Goal: Task Accomplishment & Management: Complete application form

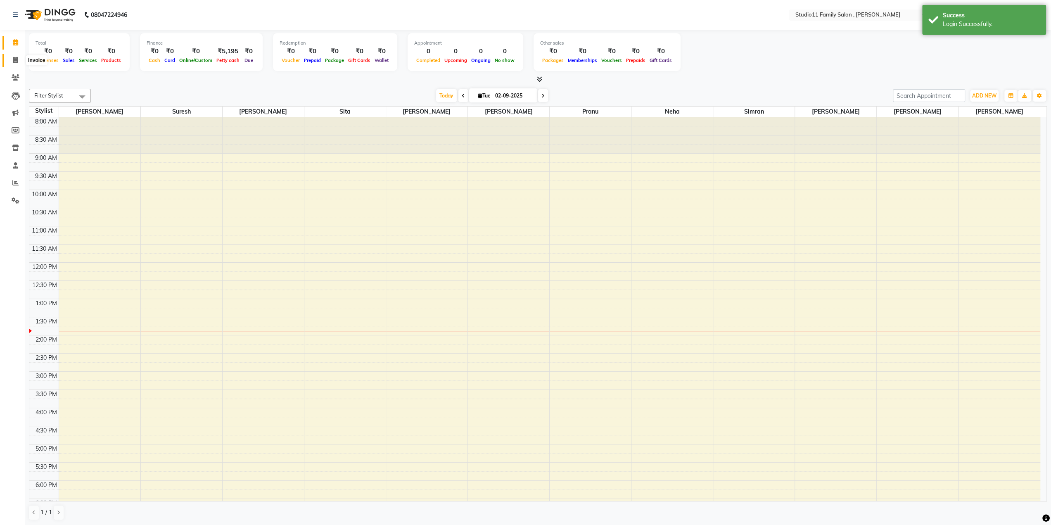
click at [12, 61] on span at bounding box center [15, 61] width 14 height 10
select select "service"
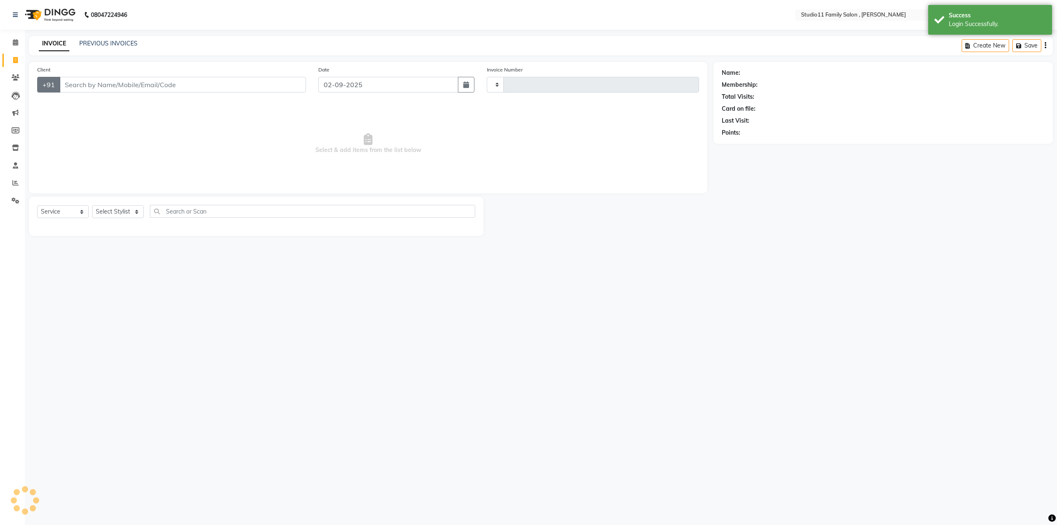
type input "1099"
select select "7303"
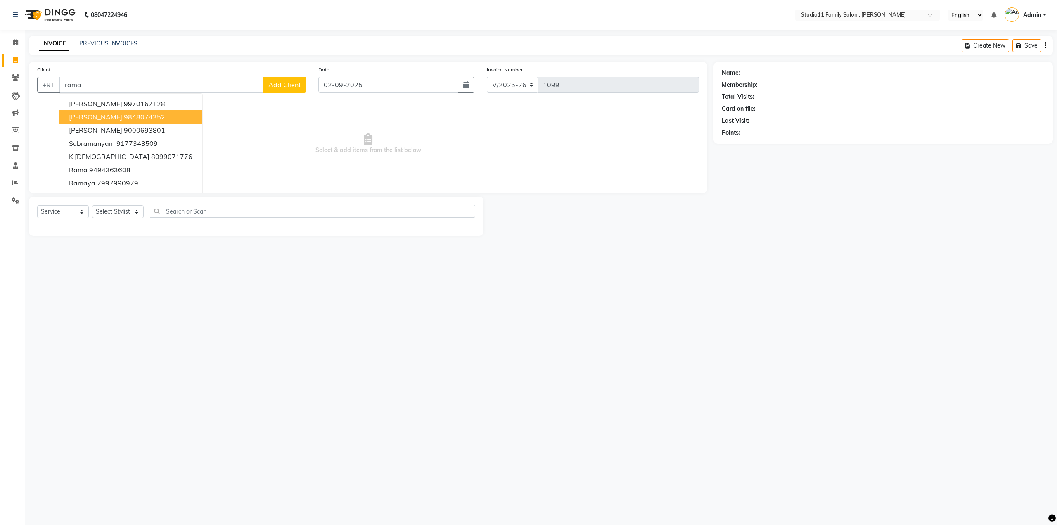
click at [101, 117] on button "[PERSON_NAME] 9848074352" at bounding box center [130, 116] width 143 height 13
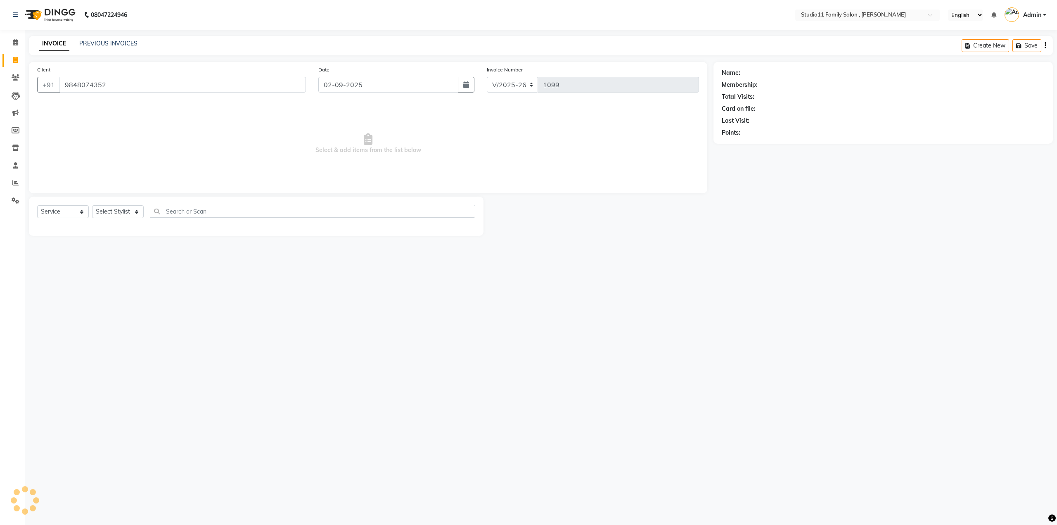
type input "9848074352"
click at [139, 212] on select "Select Stylist [PERSON_NAME] Neha [PERSON_NAME] Preet [PERSON_NAME] [PERSON_NAM…" at bounding box center [118, 211] width 52 height 13
select select "85212"
click at [92, 205] on select "Select Stylist [PERSON_NAME] Neha [PERSON_NAME] Preet [PERSON_NAME] [PERSON_NAM…" at bounding box center [118, 211] width 52 height 13
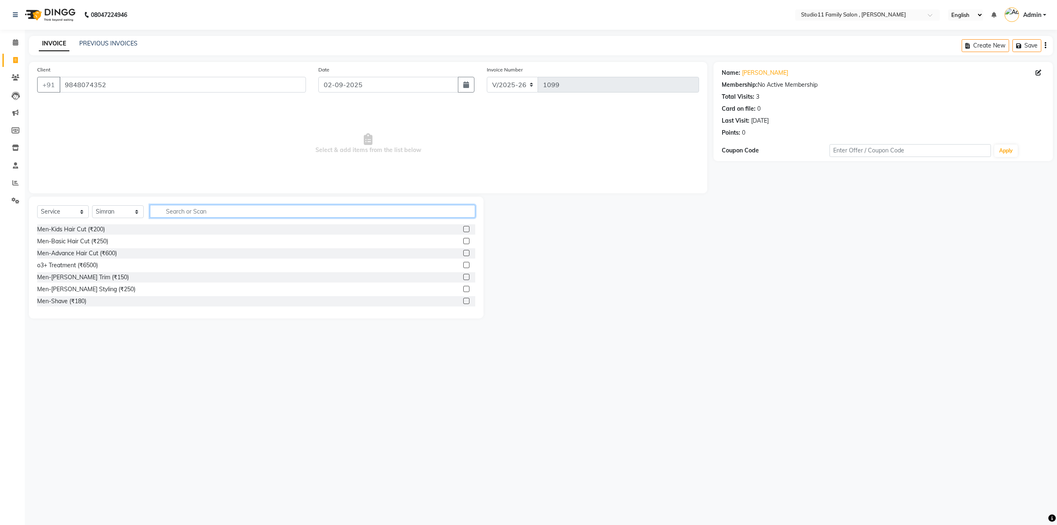
click at [189, 209] on input "text" at bounding box center [312, 211] width 325 height 13
type input "facial"
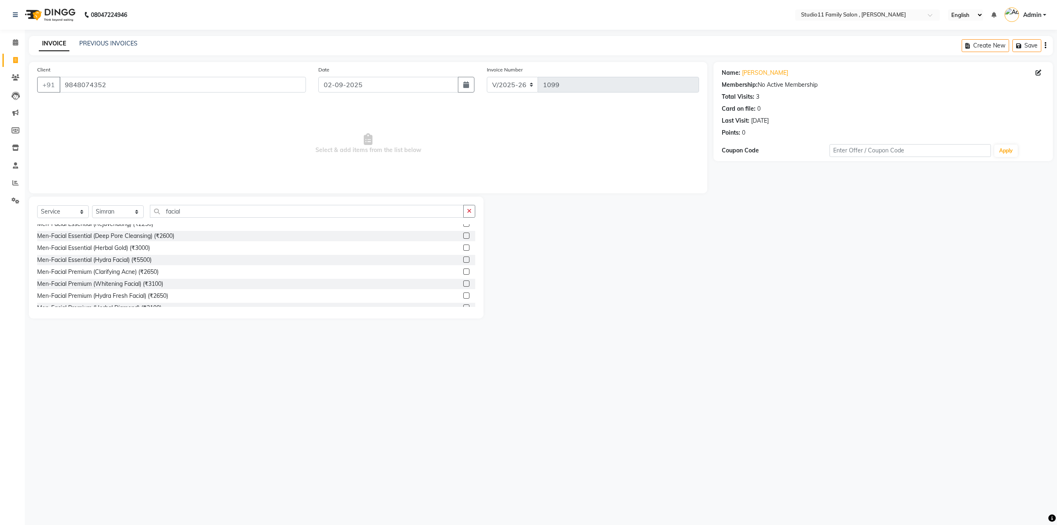
click at [463, 247] on label at bounding box center [466, 248] width 6 height 6
click at [463, 247] on input "checkbox" at bounding box center [465, 247] width 5 height 5
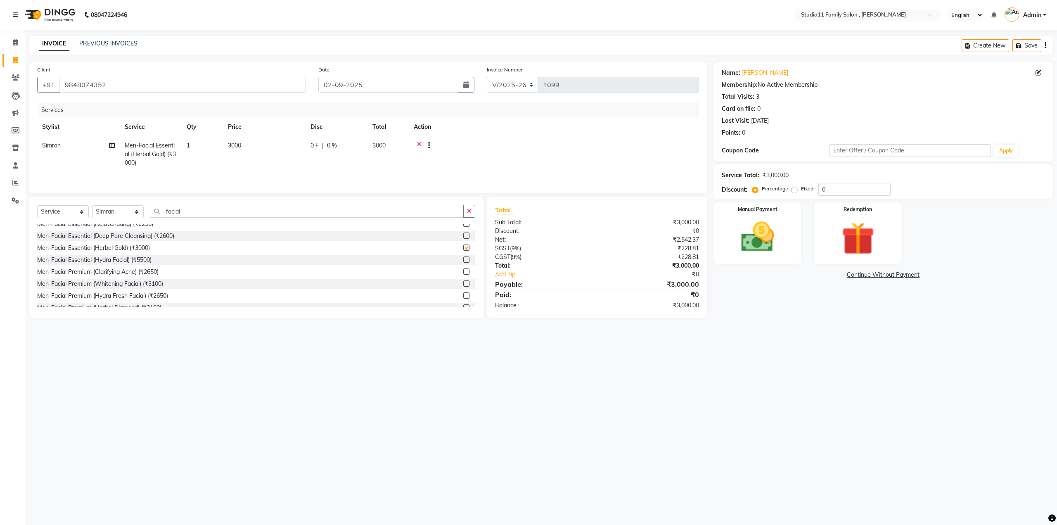
checkbox input "false"
click at [220, 209] on input "facial" at bounding box center [307, 211] width 314 height 13
type input "f"
click at [139, 215] on select "Select Stylist [PERSON_NAME] Neha [PERSON_NAME] Preet [PERSON_NAME] [PERSON_NAM…" at bounding box center [118, 211] width 52 height 13
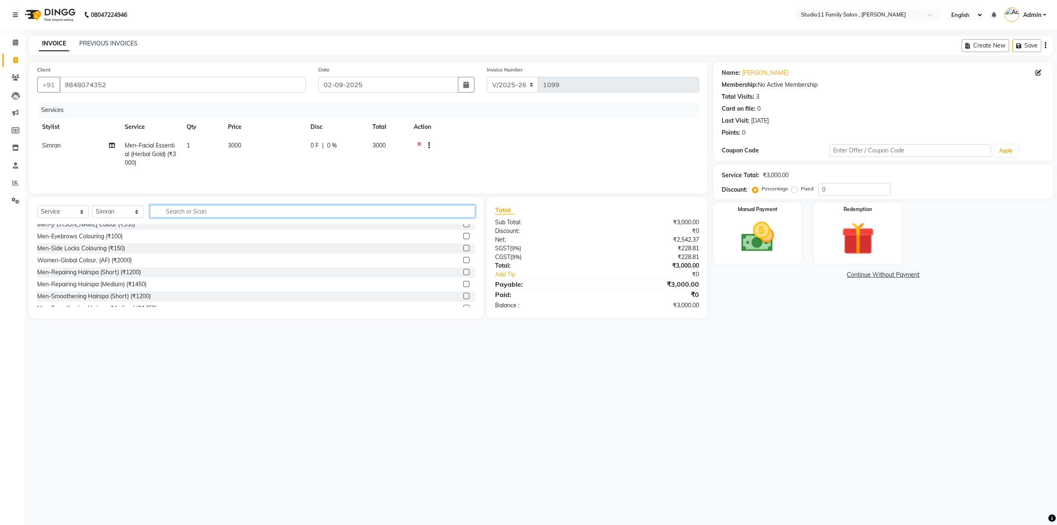
click at [197, 206] on input "text" at bounding box center [312, 211] width 325 height 13
type input "eye"
click at [465, 253] on label at bounding box center [466, 253] width 6 height 6
click at [465, 253] on input "checkbox" at bounding box center [465, 253] width 5 height 5
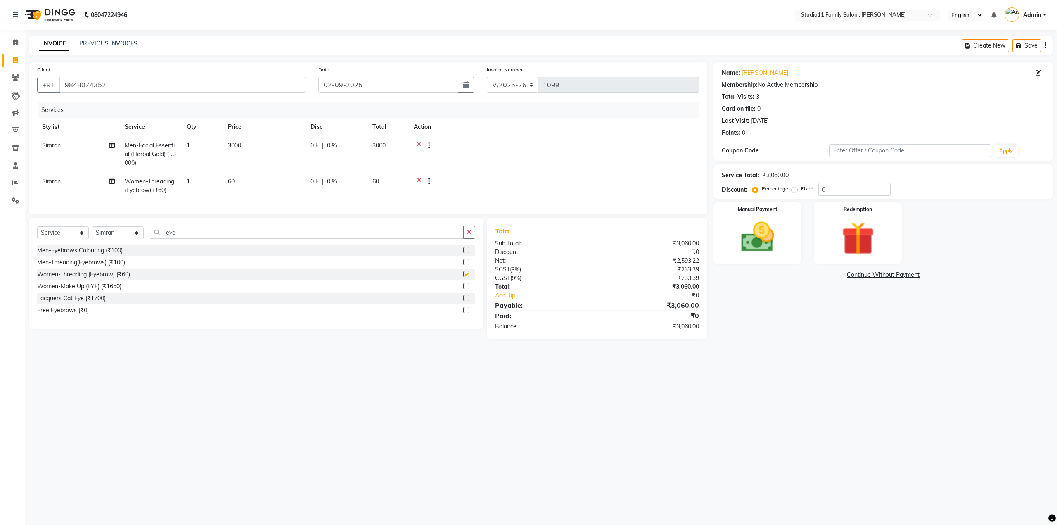
checkbox input "false"
click at [216, 239] on input "eye" at bounding box center [307, 232] width 314 height 13
type input "e"
type input "upper"
click at [467, 253] on label at bounding box center [466, 250] width 6 height 6
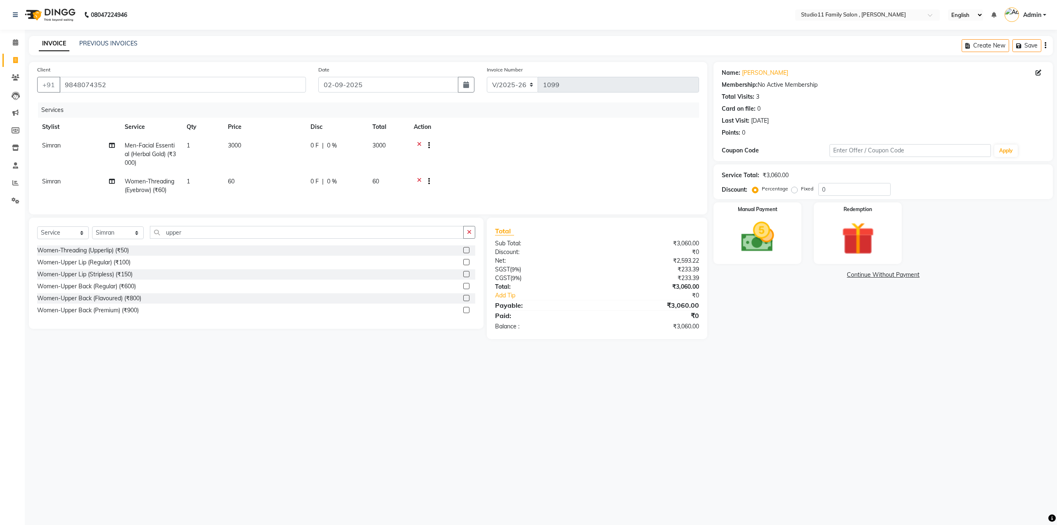
click at [467, 253] on input "checkbox" at bounding box center [465, 250] width 5 height 5
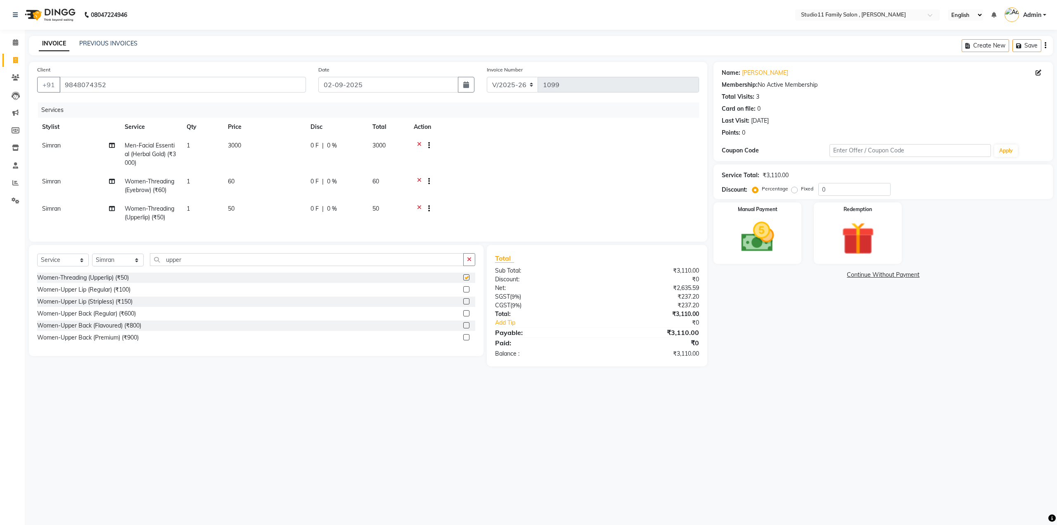
checkbox input "false"
click at [221, 265] on input "upper" at bounding box center [307, 259] width 314 height 13
type input "u"
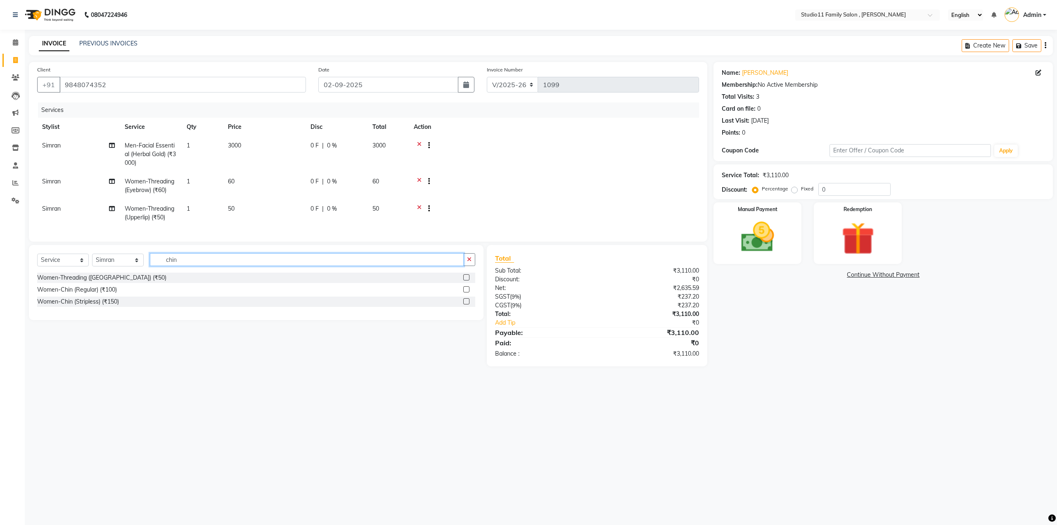
type input "chin"
drag, startPoint x: 467, startPoint y: 283, endPoint x: 425, endPoint y: 282, distance: 42.1
click at [467, 280] on label at bounding box center [466, 277] width 6 height 6
click at [467, 280] on input "checkbox" at bounding box center [465, 277] width 5 height 5
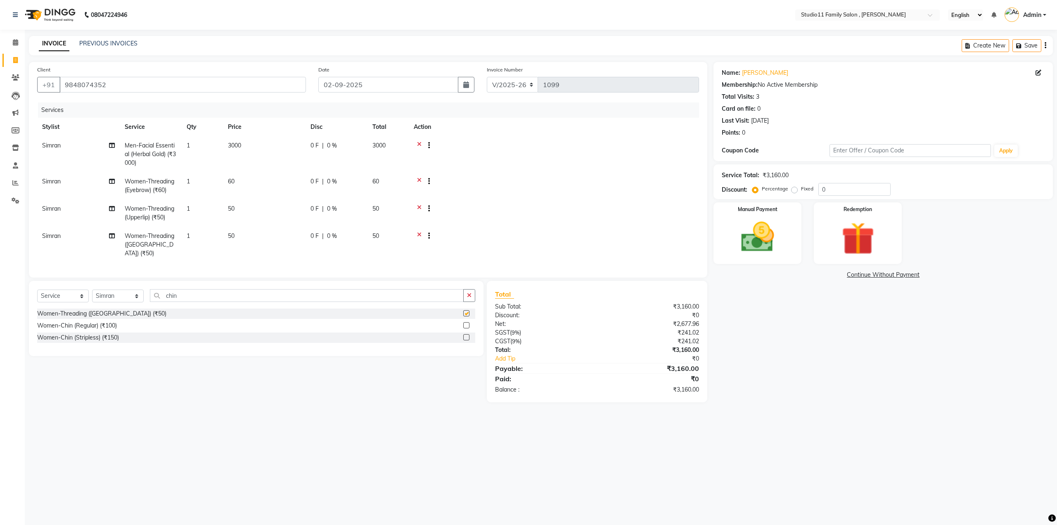
checkbox input "false"
click at [224, 290] on input "chin" at bounding box center [307, 295] width 314 height 13
type input "c"
click at [135, 294] on select "Select Stylist [PERSON_NAME] Neha [PERSON_NAME] Preet [PERSON_NAME] [PERSON_NAM…" at bounding box center [118, 296] width 52 height 13
select select "82244"
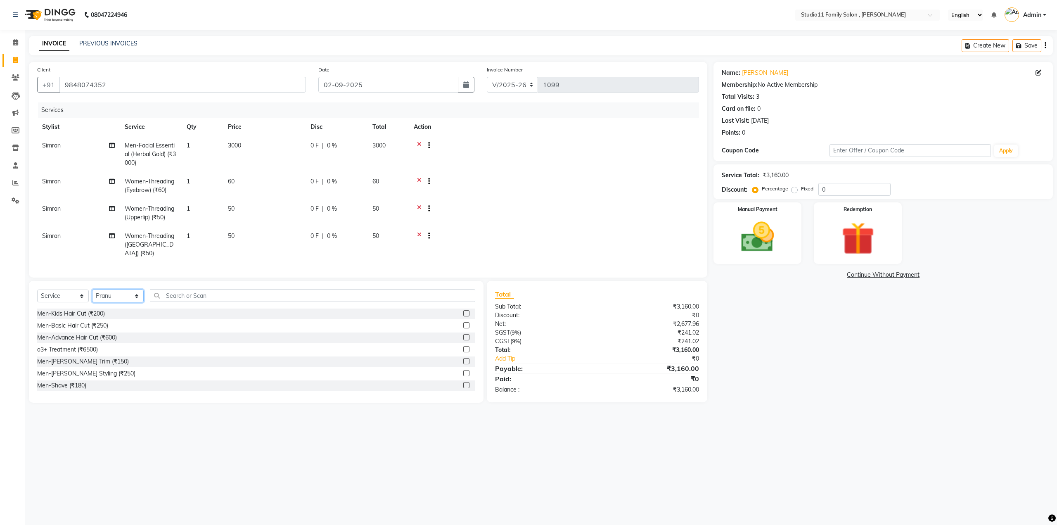
click at [92, 290] on select "Select Stylist [PERSON_NAME] Neha [PERSON_NAME] Preet [PERSON_NAME] [PERSON_NAM…" at bounding box center [118, 296] width 52 height 13
click at [194, 293] on input "text" at bounding box center [312, 295] width 325 height 13
type input "pedi"
click at [463, 371] on label at bounding box center [466, 373] width 6 height 6
click at [463, 371] on input "checkbox" at bounding box center [465, 373] width 5 height 5
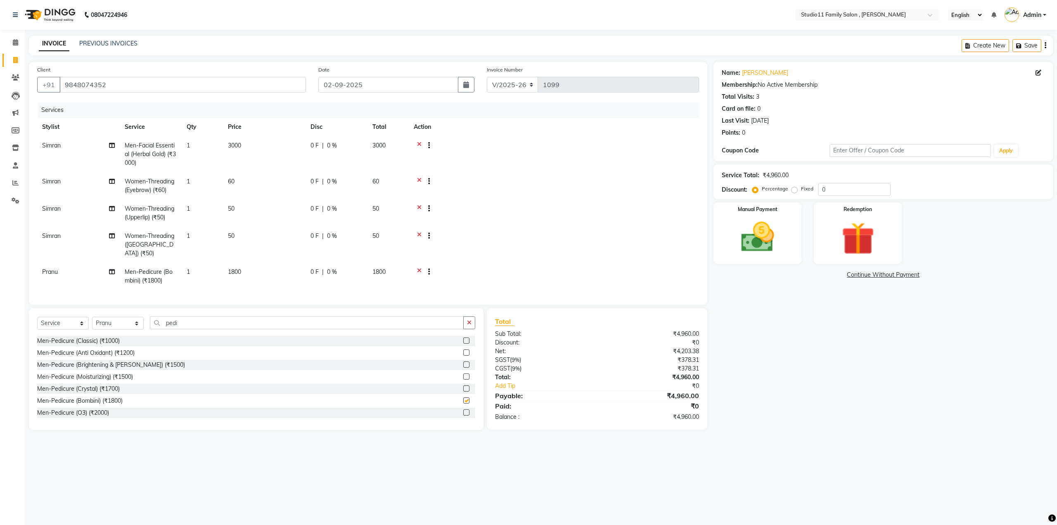
checkbox input "false"
click at [840, 190] on input "0" at bounding box center [855, 189] width 72 height 13
type input "1"
type input "2"
type input "15"
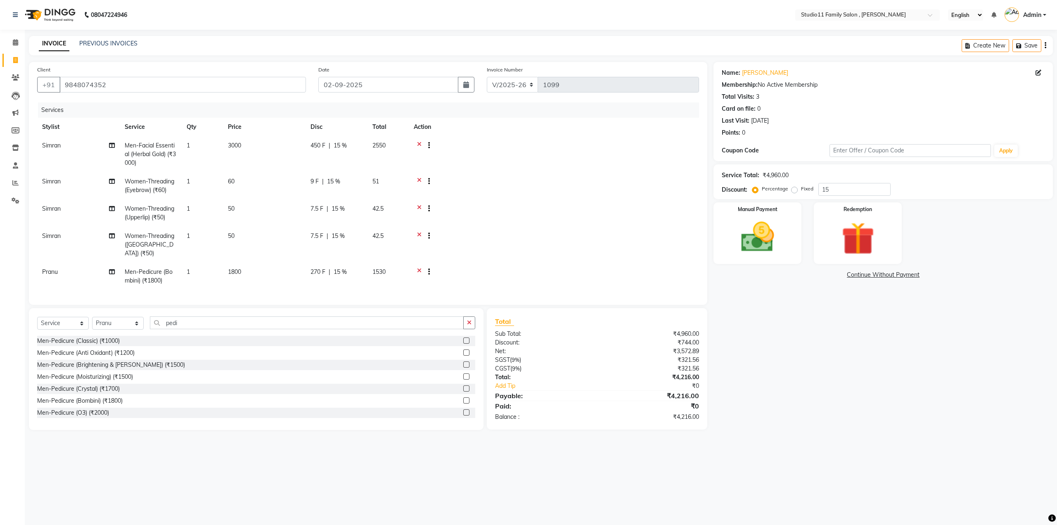
click at [417, 143] on icon at bounding box center [419, 146] width 5 height 10
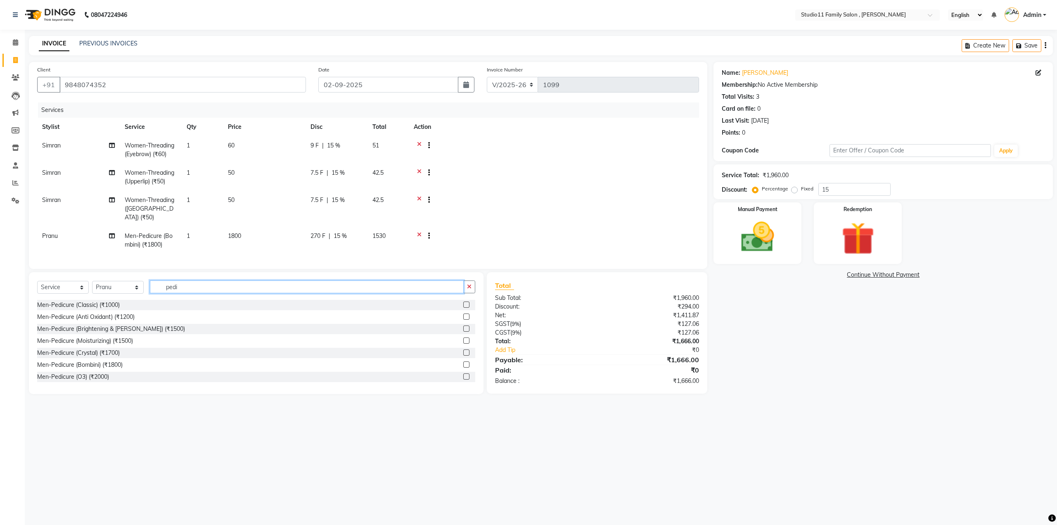
click at [200, 288] on input "pedi" at bounding box center [307, 286] width 314 height 13
click at [470, 284] on icon "button" at bounding box center [469, 287] width 5 height 6
click at [184, 287] on input "text" at bounding box center [312, 286] width 325 height 13
type input "3200"
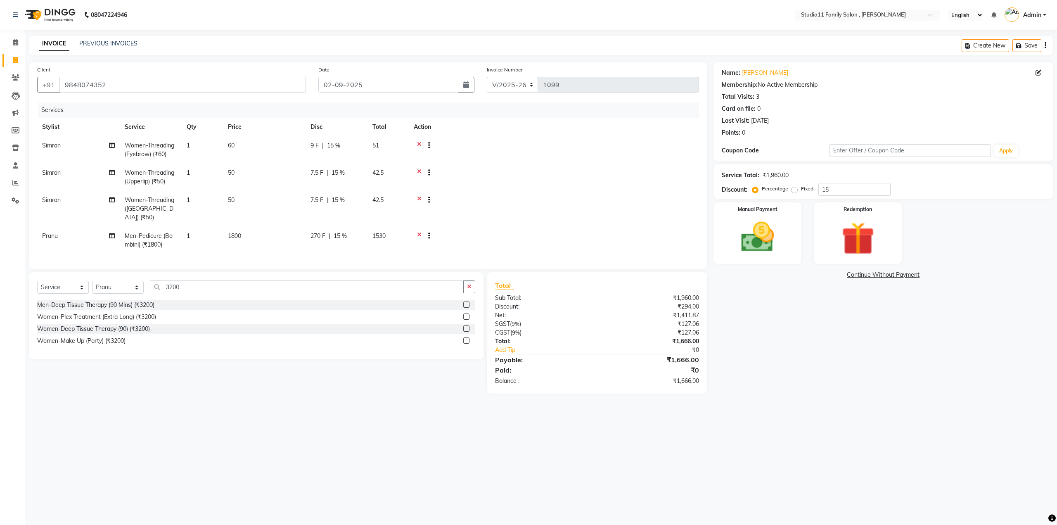
click at [473, 289] on button "button" at bounding box center [469, 286] width 12 height 13
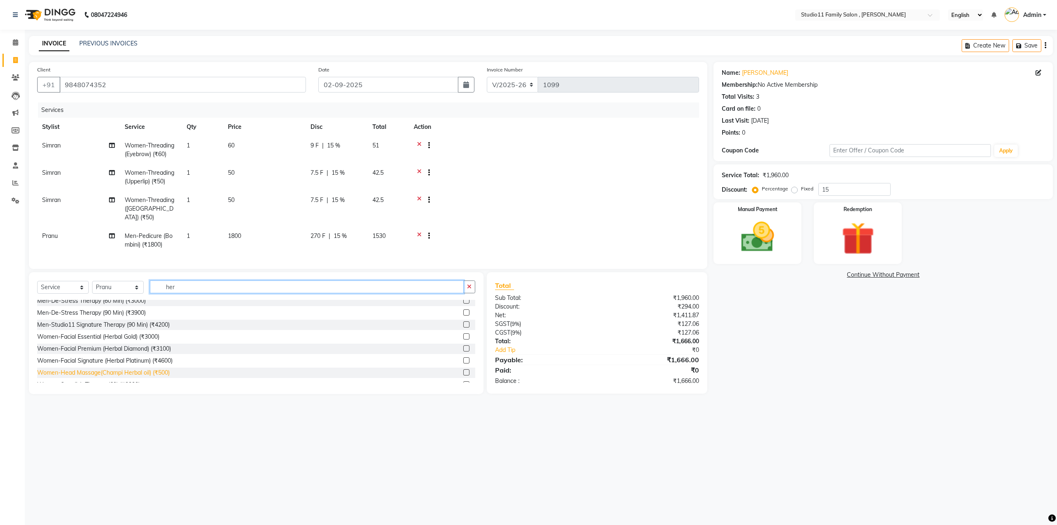
scroll to position [165, 0]
type input "her"
click at [463, 317] on label at bounding box center [466, 319] width 6 height 6
click at [463, 317] on input "checkbox" at bounding box center [465, 319] width 5 height 5
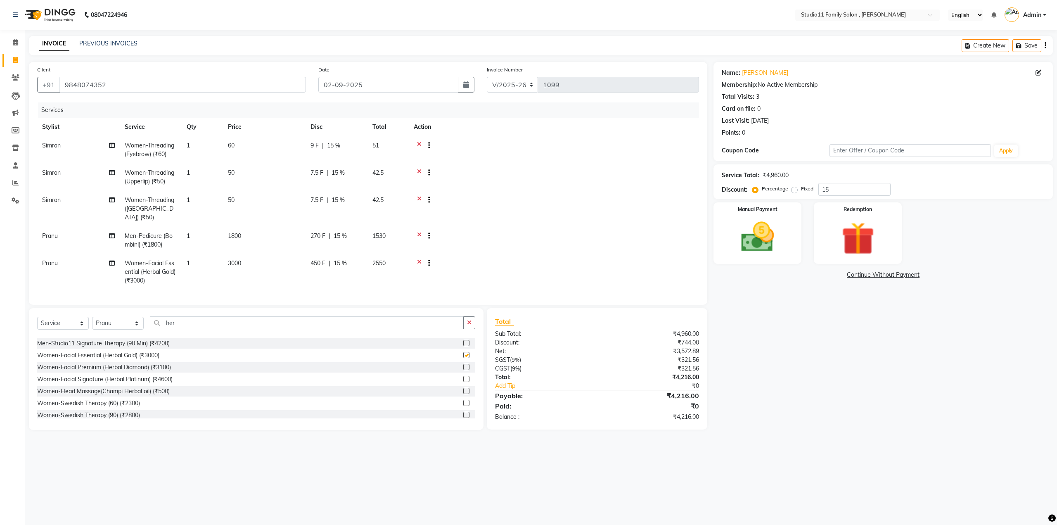
checkbox input "false"
click at [51, 259] on span "Pranu" at bounding box center [50, 262] width 16 height 7
select select "82244"
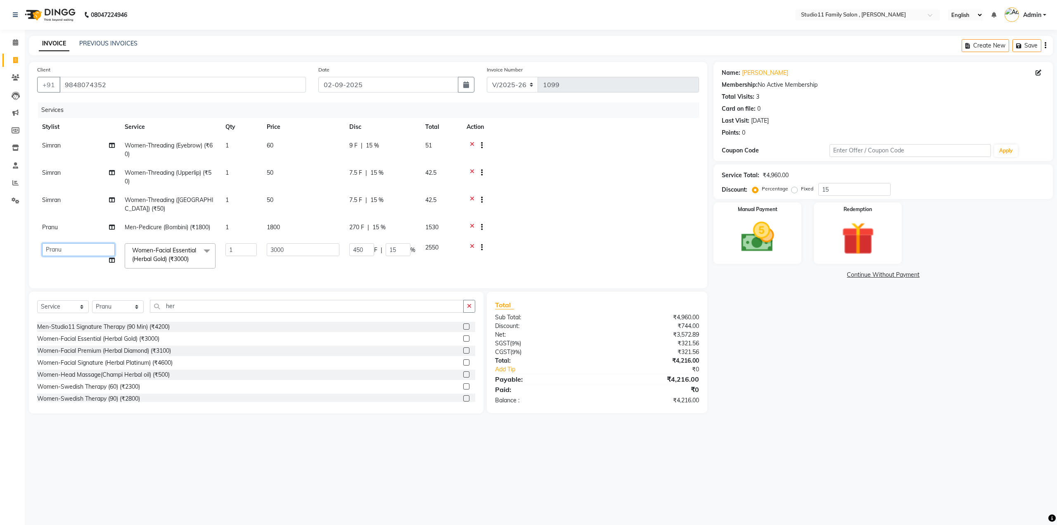
click at [95, 243] on select "[PERSON_NAME] Neha [PERSON_NAME] Preet [PERSON_NAME] [PERSON_NAME] [PERSON_NAME…" at bounding box center [78, 249] width 73 height 13
select select "85212"
click at [397, 445] on div "08047224946 Select Location × Studio11 Family Salon , Aditya Nagar English ENGL…" at bounding box center [528, 262] width 1057 height 525
click at [611, 238] on td at bounding box center [581, 255] width 238 height 35
click at [738, 238] on img at bounding box center [758, 238] width 56 height 40
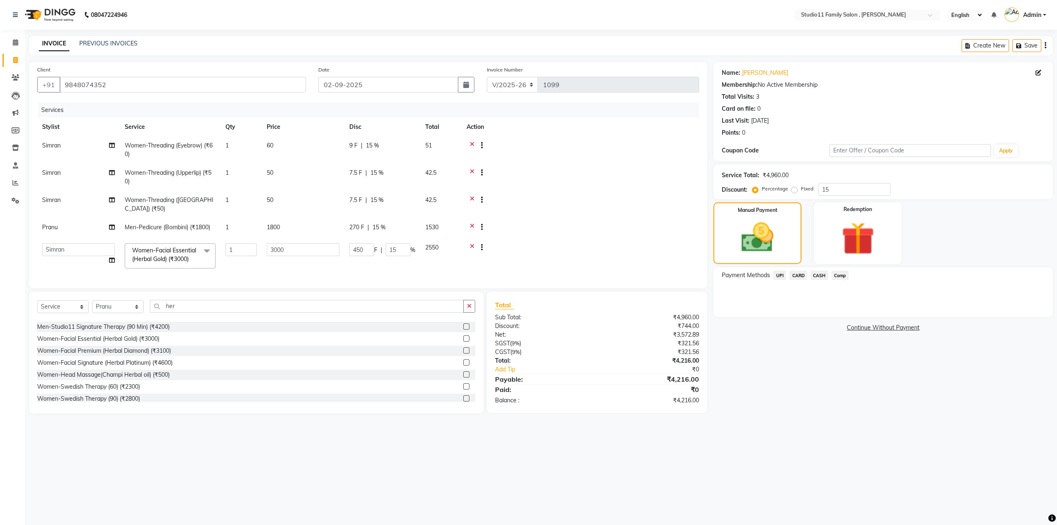
click at [795, 274] on span "CARD" at bounding box center [799, 276] width 18 height 10
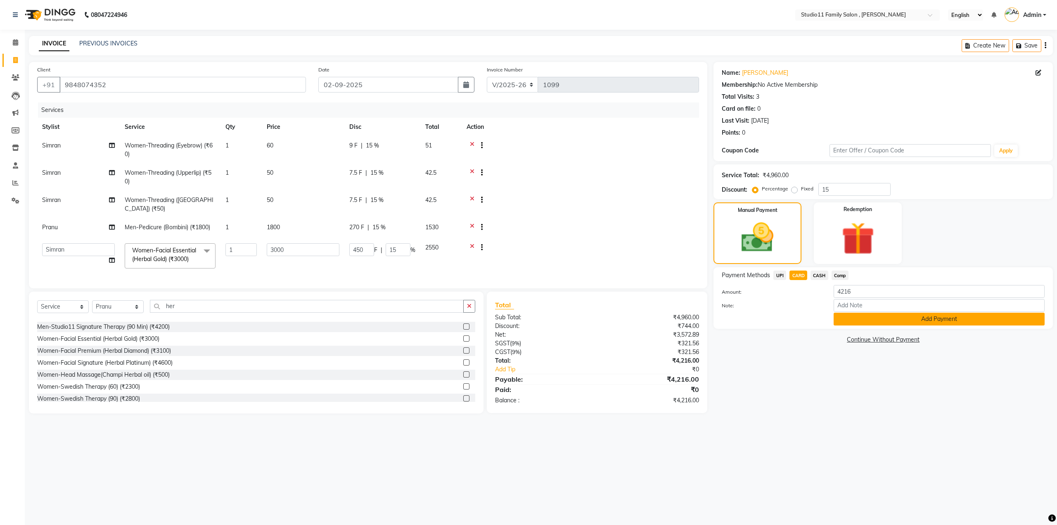
click at [879, 317] on button "Add Payment" at bounding box center [939, 319] width 211 height 13
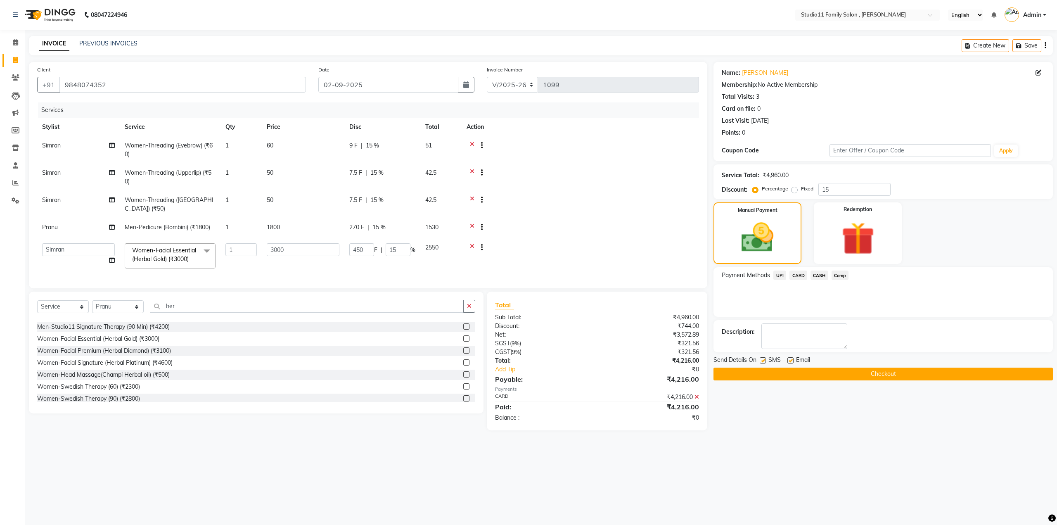
click at [874, 374] on button "Checkout" at bounding box center [884, 374] width 340 height 13
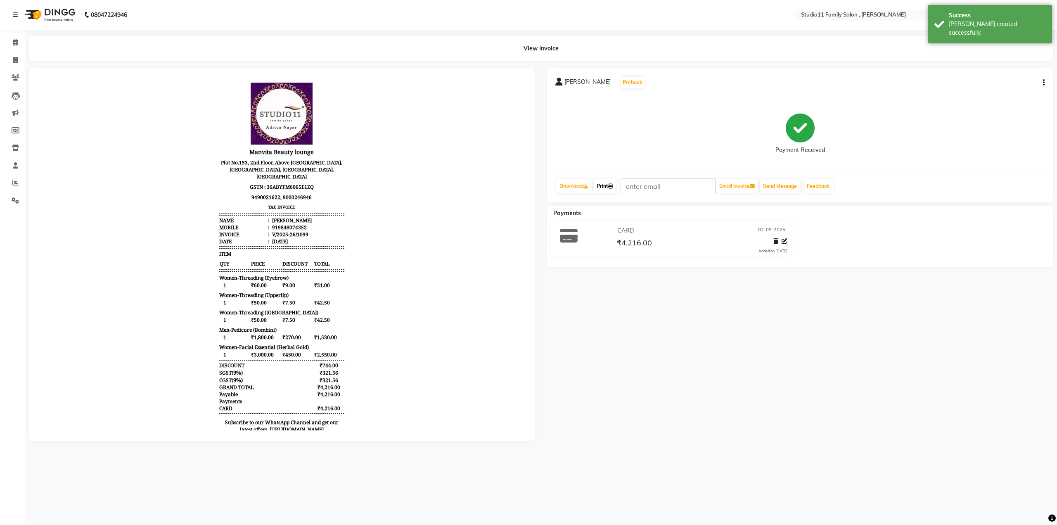
click at [606, 185] on link "Print" at bounding box center [605, 186] width 23 height 14
click at [17, 62] on icon at bounding box center [15, 60] width 5 height 6
select select "service"
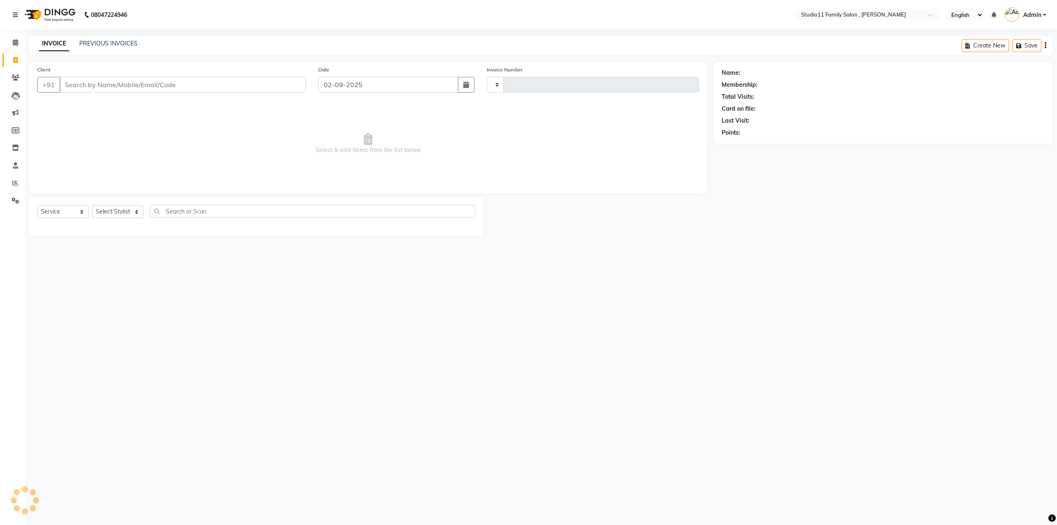
type input "1100"
select select "7303"
click at [112, 46] on link "PREVIOUS INVOICES" at bounding box center [108, 43] width 58 height 7
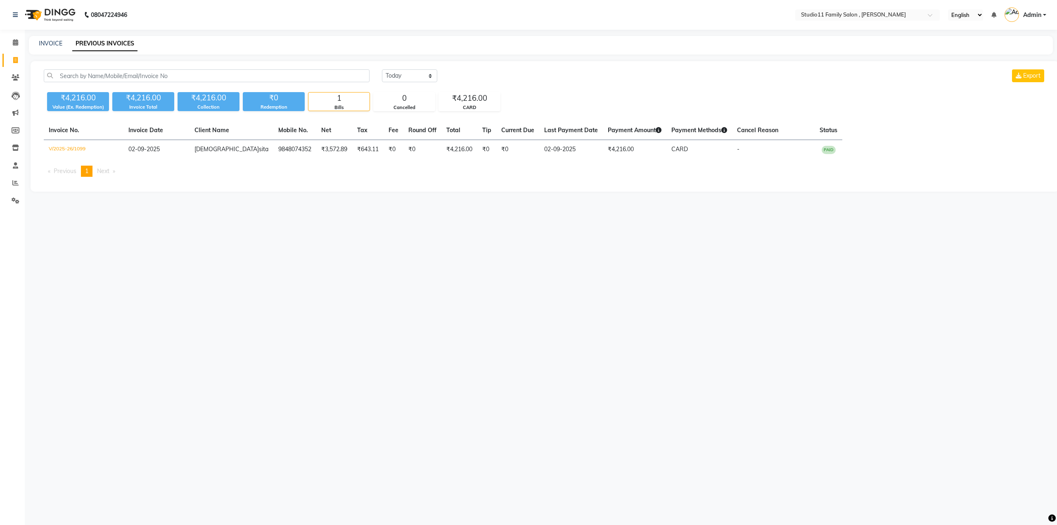
click at [1034, 15] on span "Admin" at bounding box center [1033, 15] width 18 height 9
click at [1012, 61] on link "Sign out" at bounding box center [1005, 59] width 76 height 13
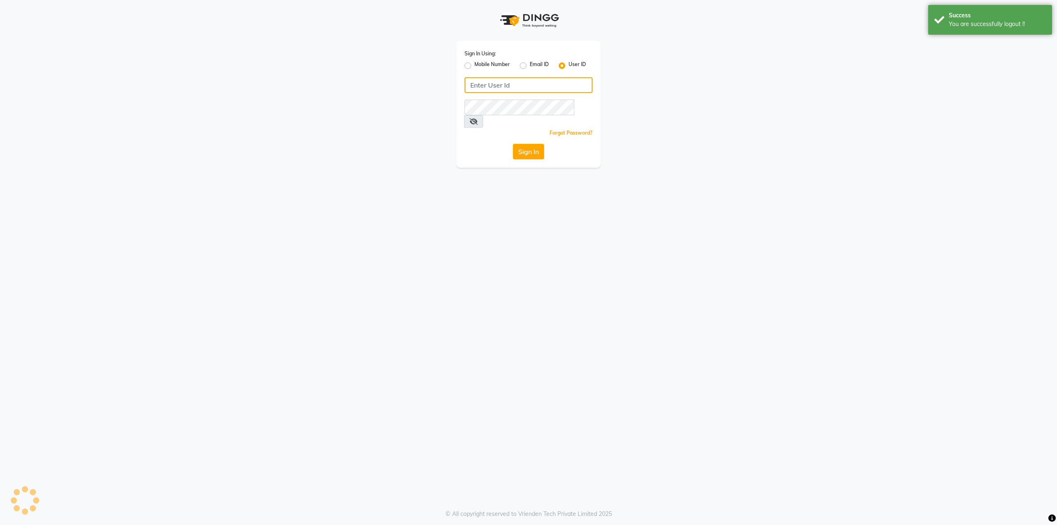
type input "9536798067"
